Goal: Task Accomplishment & Management: Use online tool/utility

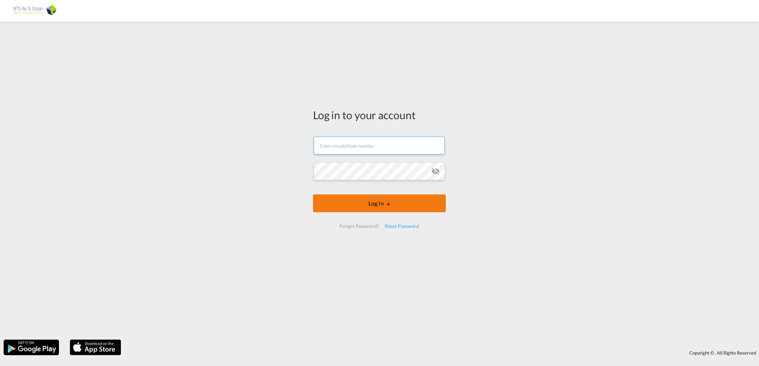
type input "[EMAIL_ADDRESS][DOMAIN_NAME]"
click at [365, 205] on button "Log In" at bounding box center [379, 204] width 133 height 18
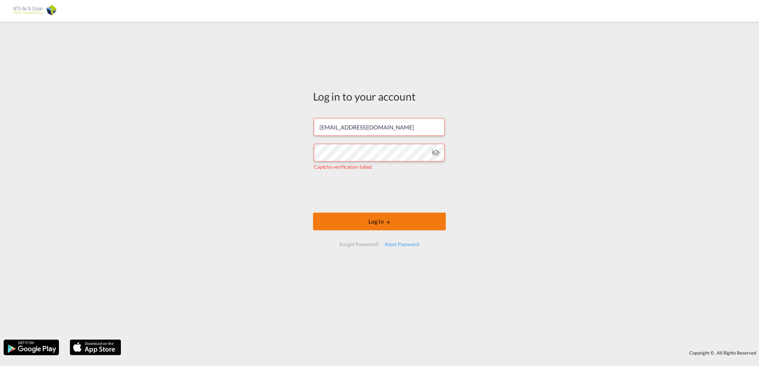
click at [383, 224] on button "Log In" at bounding box center [379, 222] width 133 height 18
